Goal: Check status: Check status

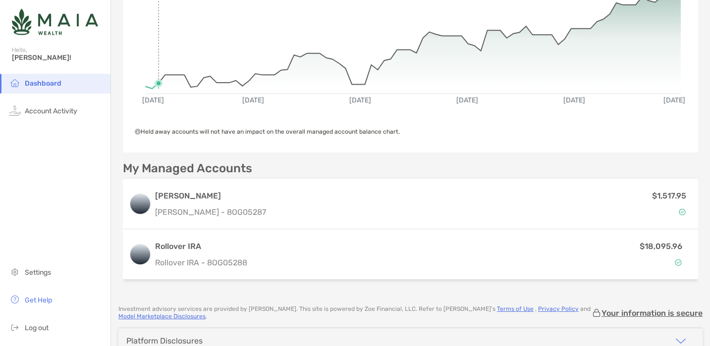
scroll to position [131, 0]
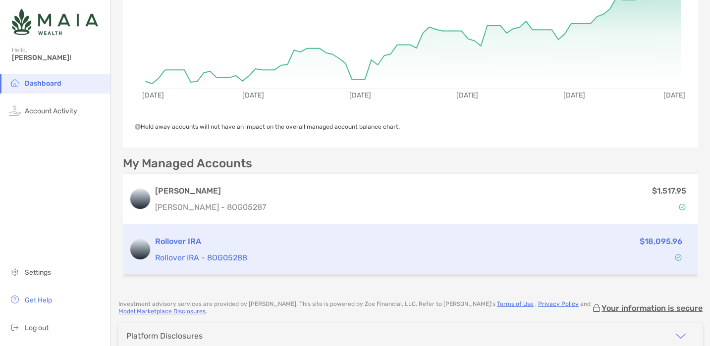
click at [181, 246] on h3 "Rollover IRA" at bounding box center [325, 242] width 341 height 12
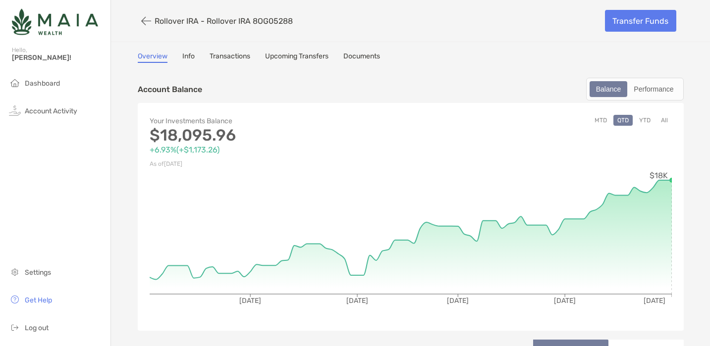
click at [648, 118] on button "YTD" at bounding box center [644, 120] width 19 height 11
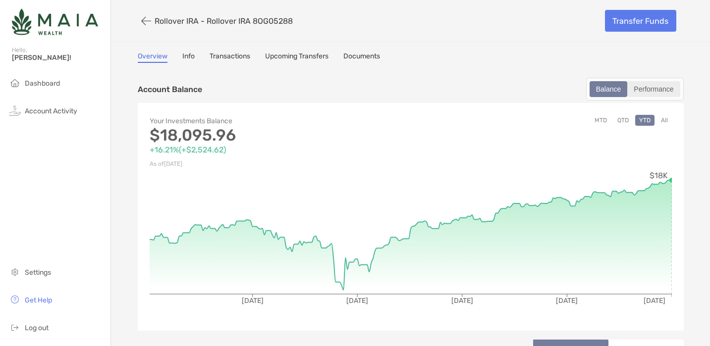
click at [644, 89] on div "Performance" at bounding box center [653, 89] width 51 height 14
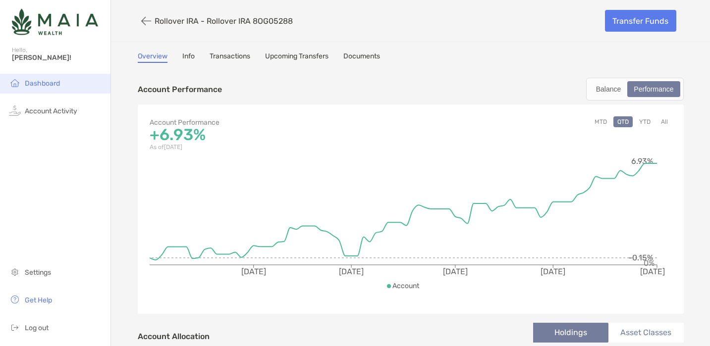
click at [34, 87] on span "Dashboard" at bounding box center [42, 83] width 35 height 8
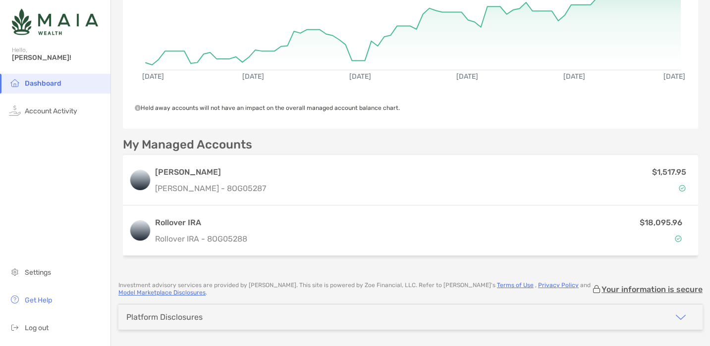
scroll to position [181, 0]
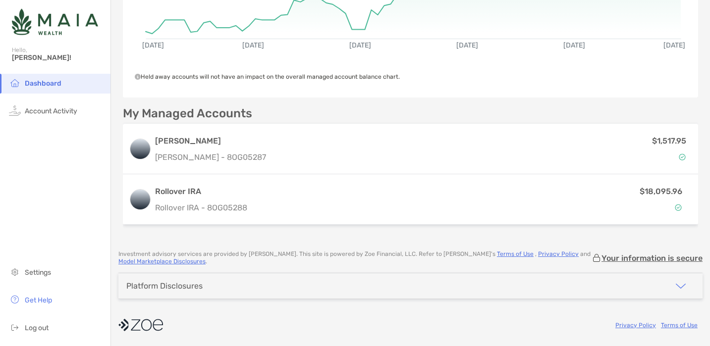
click at [676, 286] on img "button" at bounding box center [681, 286] width 12 height 12
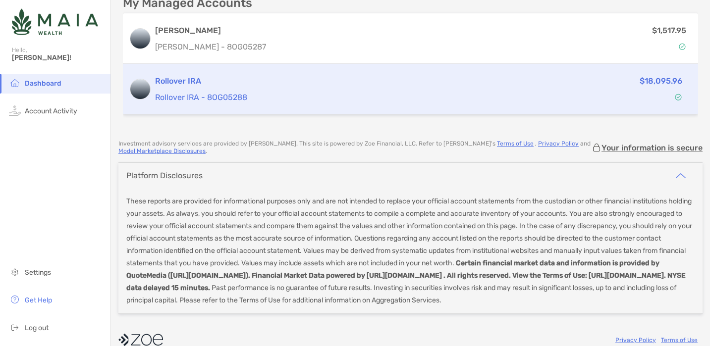
scroll to position [307, 0]
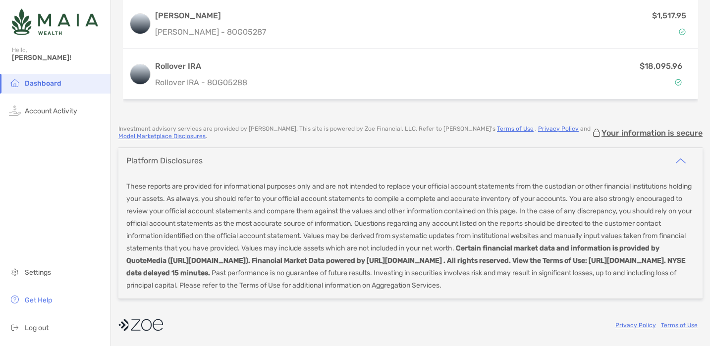
click at [681, 161] on img "button" at bounding box center [681, 161] width 12 height 12
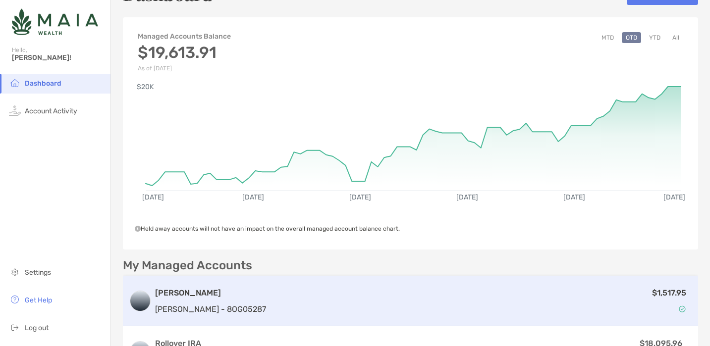
scroll to position [30, 0]
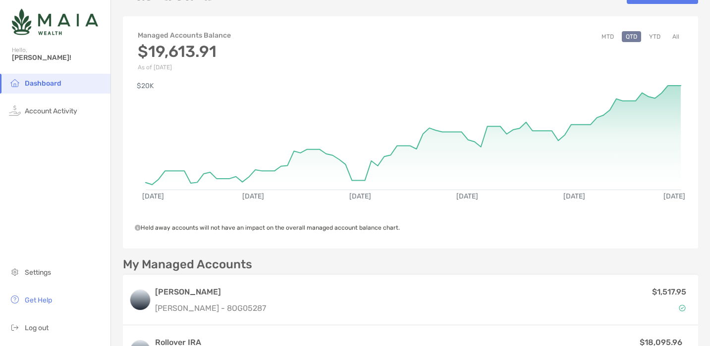
click at [654, 35] on button "YTD" at bounding box center [654, 36] width 19 height 11
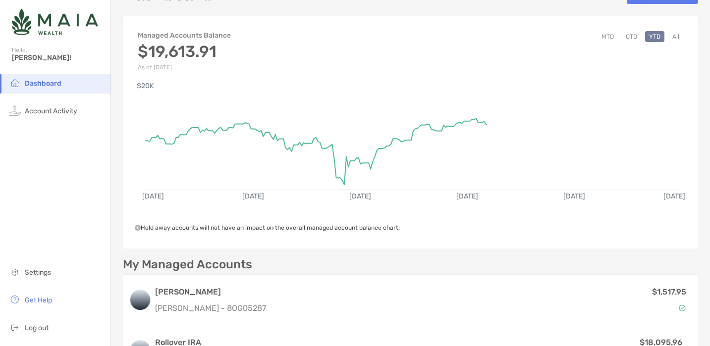
click at [678, 35] on button "All" at bounding box center [675, 36] width 15 height 11
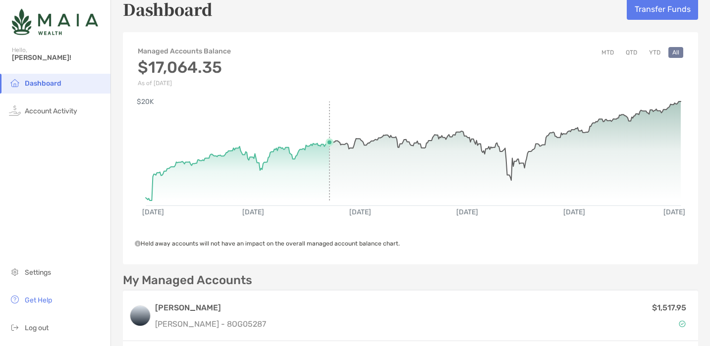
scroll to position [14, 0]
